Goal: Transaction & Acquisition: Purchase product/service

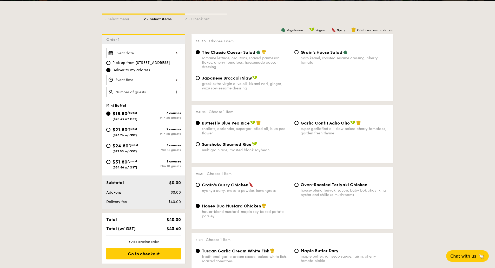
scroll to position [115, 0]
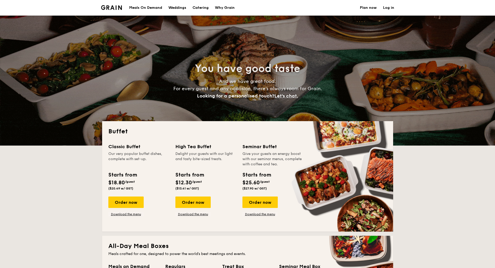
select select
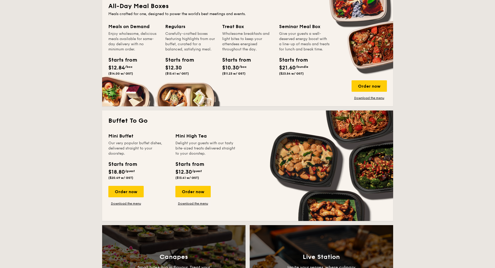
scroll to position [241, 0]
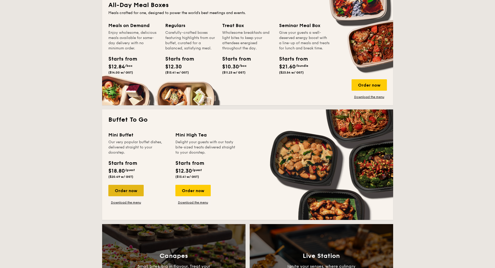
click at [128, 188] on div "Order now" at bounding box center [125, 190] width 35 height 11
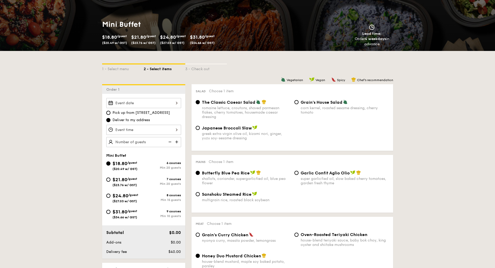
scroll to position [63, 0]
click at [121, 213] on span "$31.80" at bounding box center [119, 212] width 15 height 6
click at [110, 213] on input "$31.80 /guest ($34.66 w/ GST) 9 courses Min 10 guests" at bounding box center [108, 211] width 4 height 4
radio input "true"
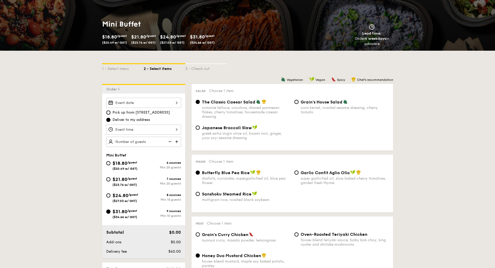
radio input "true"
radio input "false"
radio input "true"
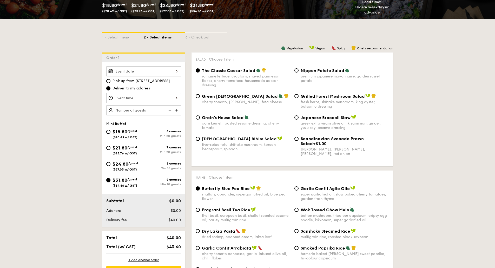
scroll to position [95, 0]
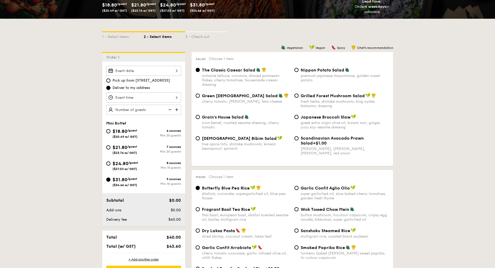
click at [332, 69] on span "Nippon Potato Salad" at bounding box center [323, 70] width 44 height 5
click at [299, 69] on input "Nippon Potato Salad premium japanese mayonnaise, golden russet potato" at bounding box center [296, 70] width 4 height 4
radio input "true"
click at [243, 71] on span "The Classic Caesar Salad" at bounding box center [229, 70] width 54 height 5
click at [200, 71] on input "The Classic Caesar Salad romaine lettuce, croutons, shaved parmesan flakes, che…" at bounding box center [198, 70] width 4 height 4
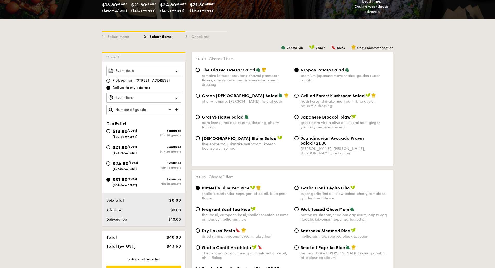
radio input "true"
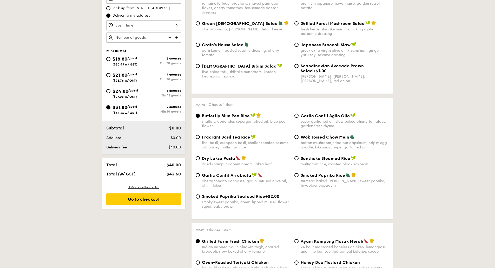
scroll to position [167, 0]
click at [321, 113] on div "Garlic Confit Aglio Olio" at bounding box center [345, 115] width 88 height 5
click at [299, 113] on input "Garlic Confit Aglio Olio super garlicfied oil, slow baked cherry tomatoes, gard…" at bounding box center [296, 115] width 4 height 4
radio input "true"
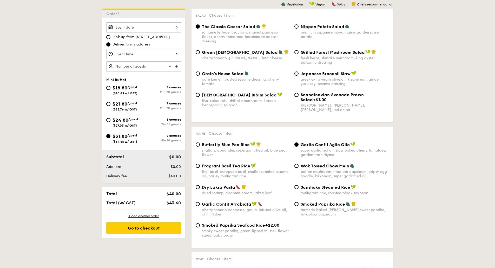
scroll to position [137, 0]
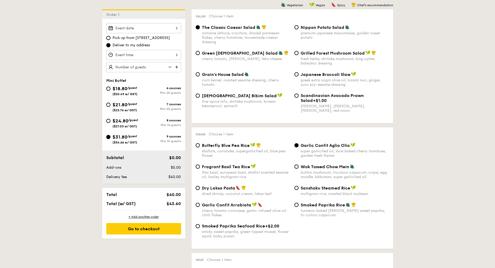
click at [170, 25] on div at bounding box center [143, 28] width 75 height 10
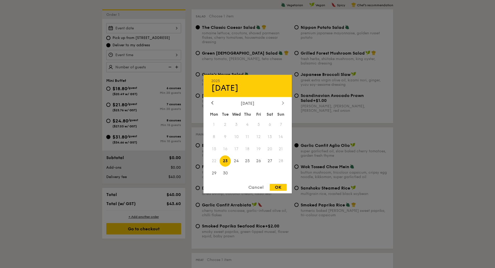
click at [283, 102] on icon at bounding box center [283, 102] width 2 height 3
click at [283, 104] on icon at bounding box center [283, 102] width 2 height 3
click at [211, 101] on icon at bounding box center [212, 102] width 2 height 3
click at [214, 105] on div at bounding box center [212, 103] width 5 height 5
